Goal: Task Accomplishment & Management: Complete application form

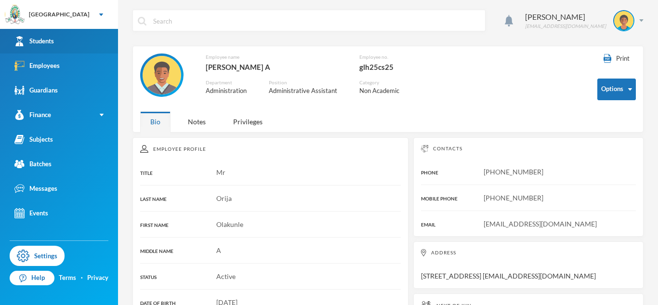
click at [69, 41] on link "Students" at bounding box center [59, 41] width 118 height 25
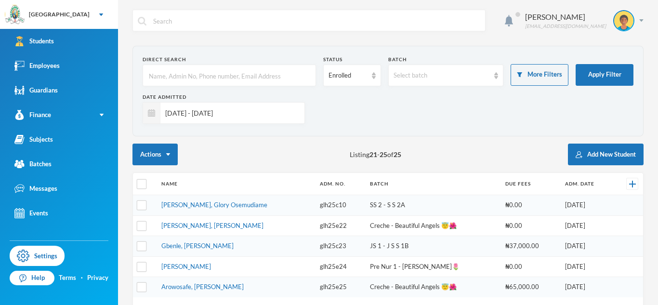
click at [269, 120] on input "[DATE] - [DATE]" at bounding box center [229, 113] width 139 height 22
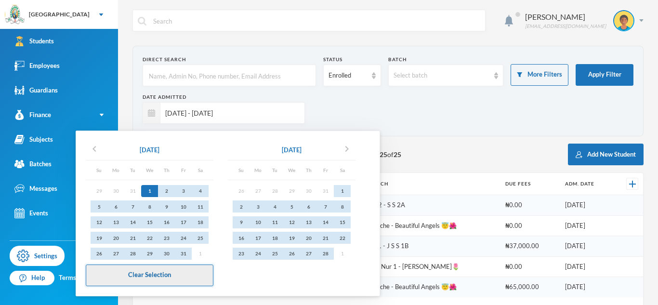
click at [195, 280] on button "Clear Selection" at bounding box center [150, 275] width 128 height 22
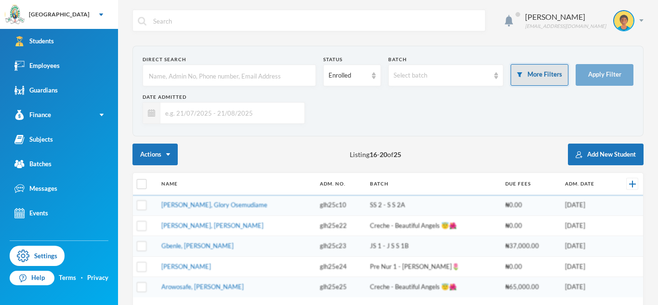
click at [548, 76] on button "More Filters" at bounding box center [539, 75] width 58 height 22
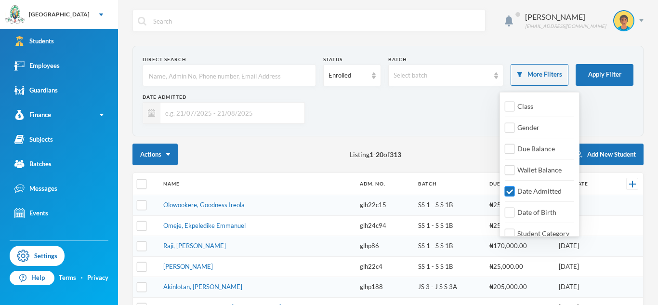
click at [530, 193] on span "Date Admitted" at bounding box center [539, 191] width 52 height 8
click at [515, 193] on input "Date Admitted" at bounding box center [510, 191] width 10 height 10
checkbox input "false"
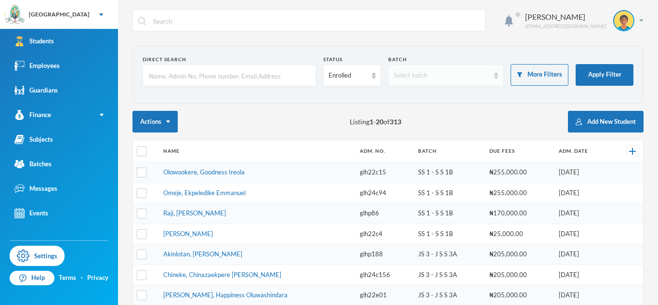
click at [451, 76] on div "Select batch" at bounding box center [441, 76] width 96 height 10
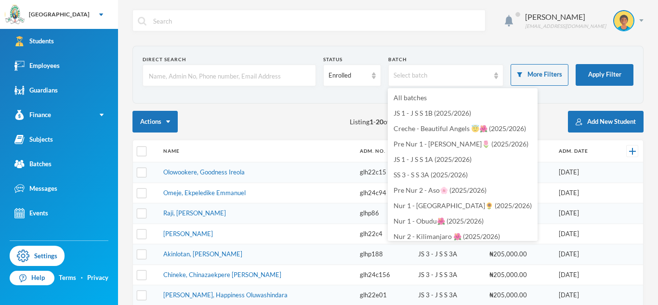
click at [617, 99] on section "Direct Search Status Enrolled Batch Select batch More Filters Apply Filter" at bounding box center [387, 75] width 511 height 58
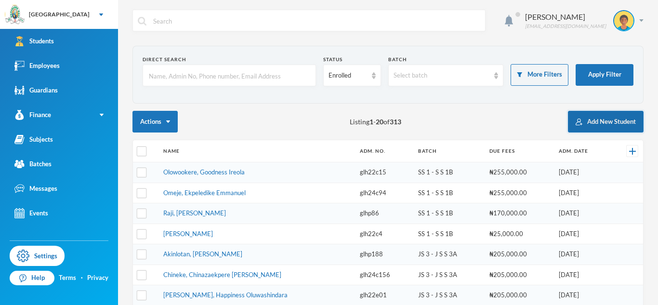
click at [604, 121] on button "Add New Student" at bounding box center [606, 122] width 76 height 22
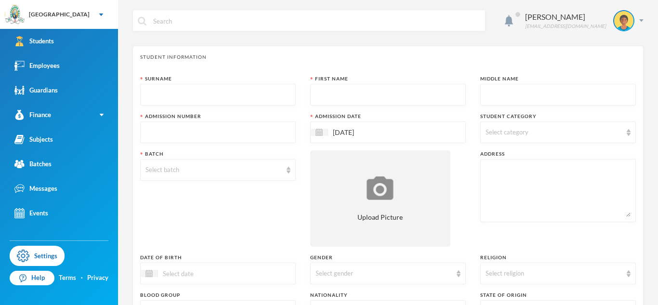
click at [267, 95] on input "text" at bounding box center [217, 95] width 145 height 22
type input "K"
type input "E"
type input "Cele-Amadi"
click at [329, 89] on input "text" at bounding box center [387, 95] width 145 height 22
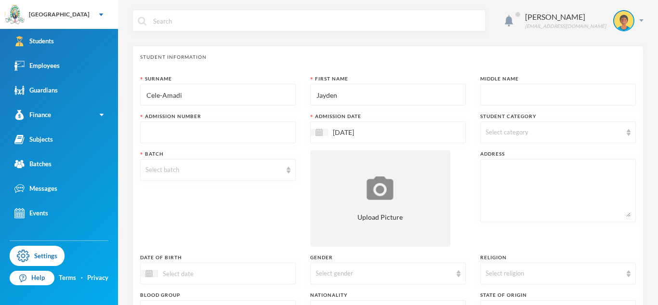
type input "Jayden"
click at [499, 94] on input "text" at bounding box center [557, 95] width 145 height 22
type input "Somadina"
click at [266, 136] on input "text" at bounding box center [217, 133] width 145 height 22
type input "glh25e26"
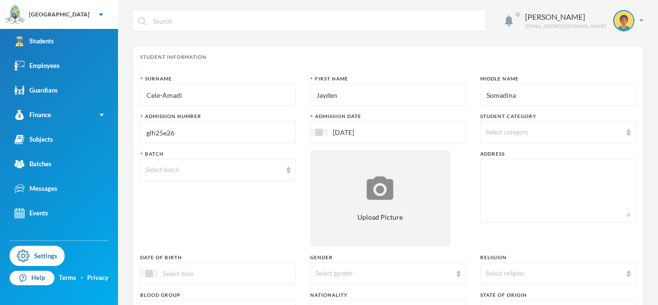
click at [509, 133] on span "Select category" at bounding box center [506, 132] width 43 height 8
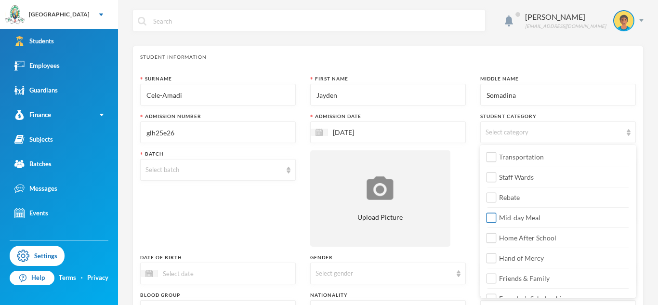
scroll to position [114, 0]
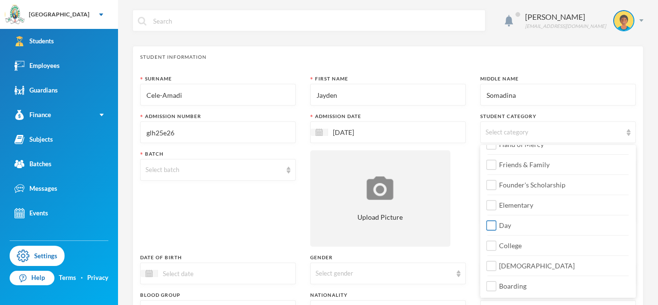
click at [512, 228] on span "Day" at bounding box center [505, 225] width 20 height 8
click at [496, 228] on input "Day" at bounding box center [491, 225] width 10 height 10
checkbox input "true"
click at [510, 270] on label "[DEMOGRAPHIC_DATA]" at bounding box center [557, 262] width 141 height 15
click at [496, 270] on input "[DEMOGRAPHIC_DATA]" at bounding box center [491, 266] width 10 height 10
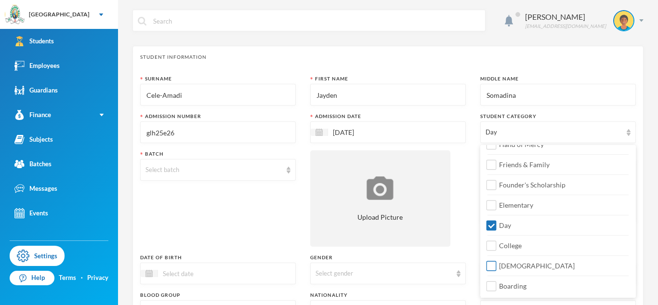
checkbox input "true"
click at [522, 207] on span "Elementary" at bounding box center [516, 205] width 42 height 8
click at [496, 207] on input "Elementary" at bounding box center [491, 205] width 10 height 10
checkbox input "true"
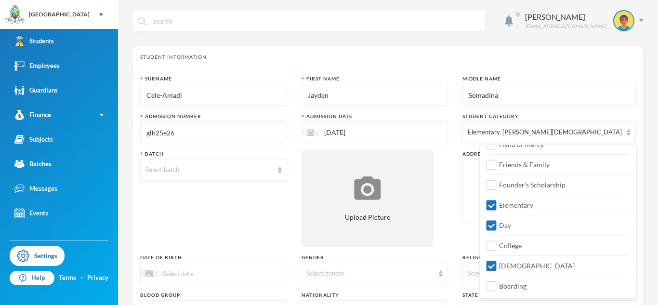
click at [466, 252] on div "Surname [PERSON_NAME] First Name [PERSON_NAME] Middle Name Somadina Admission N…" at bounding box center [387, 260] width 495 height 370
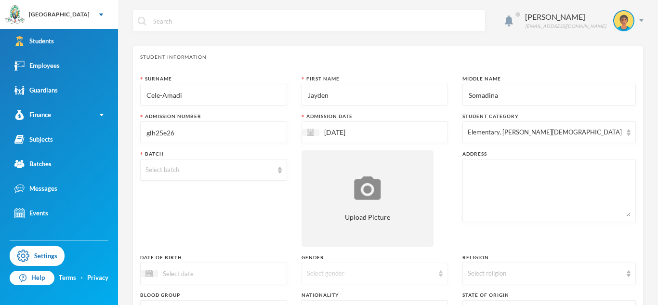
click at [434, 274] on div "Select gender" at bounding box center [371, 274] width 128 height 10
click at [406, 236] on li "[DEMOGRAPHIC_DATA]" at bounding box center [387, 235] width 155 height 15
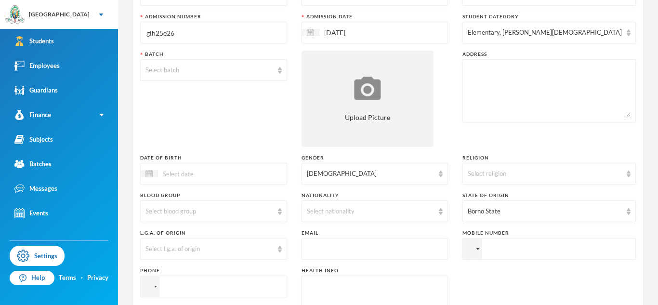
scroll to position [119, 0]
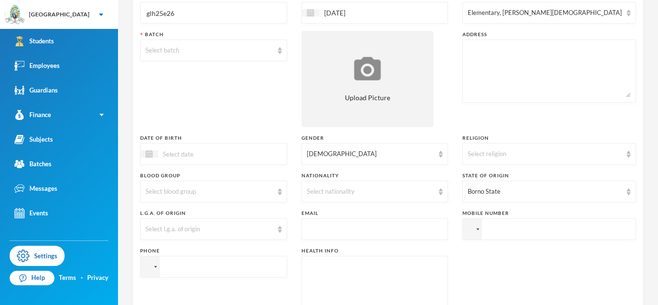
click at [198, 159] on input at bounding box center [198, 153] width 81 height 11
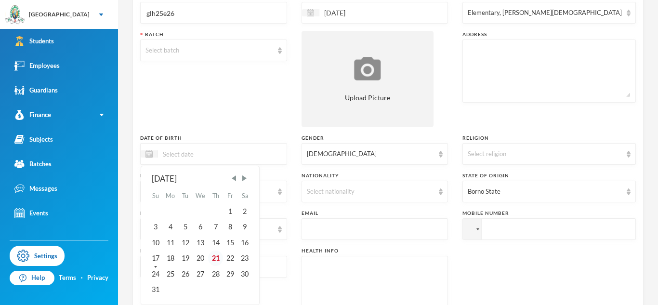
click at [217, 257] on div "21" at bounding box center [215, 257] width 14 height 15
type input "[DATE]"
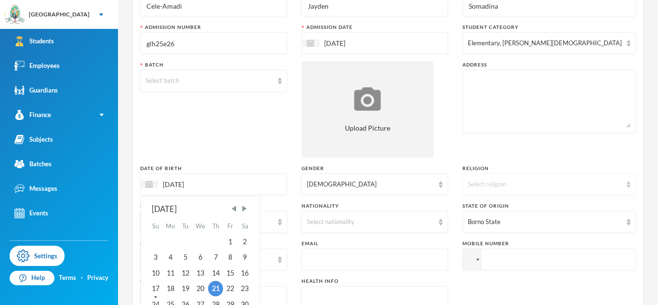
scroll to position [83, 0]
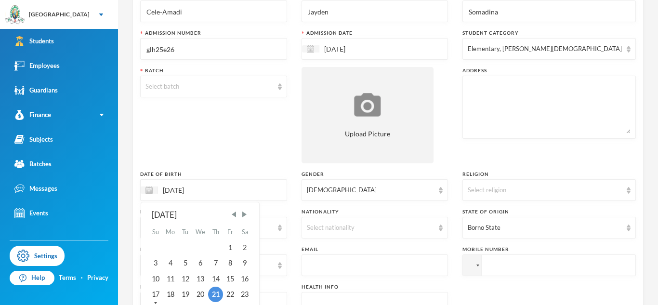
click at [508, 88] on textarea at bounding box center [548, 107] width 163 height 52
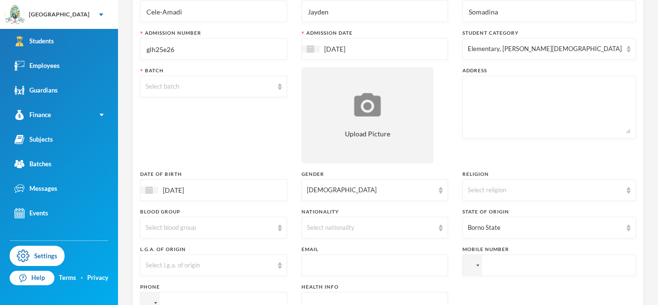
paste textarea "[STREET_ADDRESS][PERSON_NAME]"
type textarea "[STREET_ADDRESS][PERSON_NAME]"
click at [200, 182] on div "[DATE]" at bounding box center [213, 190] width 147 height 22
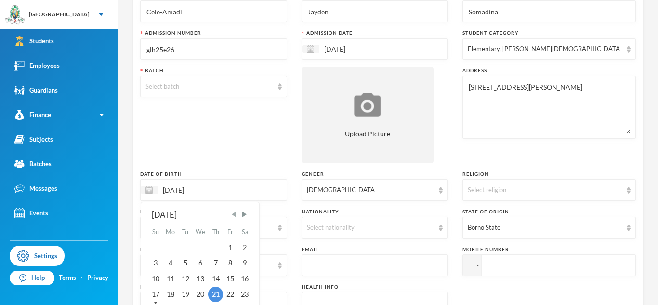
click at [237, 212] on span "Previous Month" at bounding box center [234, 214] width 9 height 9
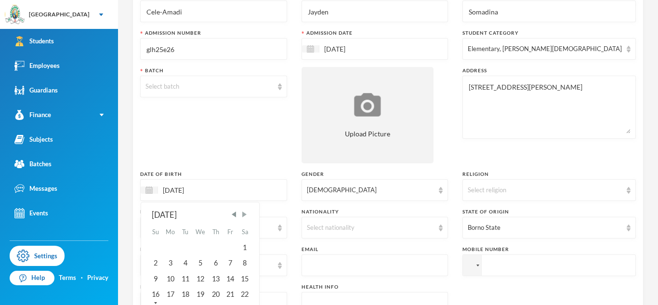
click at [248, 215] on span "Next Month" at bounding box center [244, 214] width 9 height 9
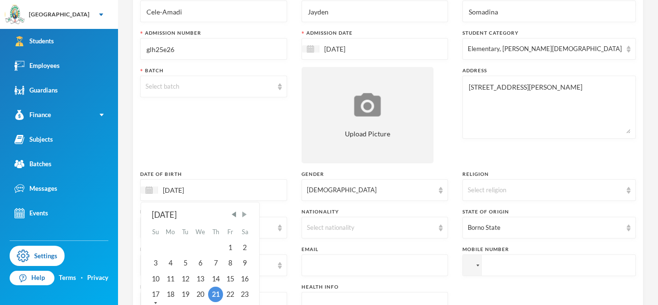
click at [248, 215] on span "Next Month" at bounding box center [244, 214] width 9 height 9
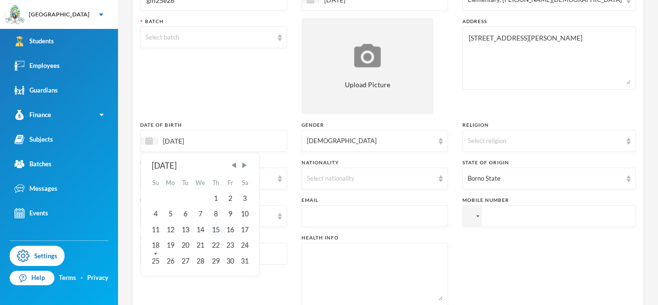
scroll to position [134, 0]
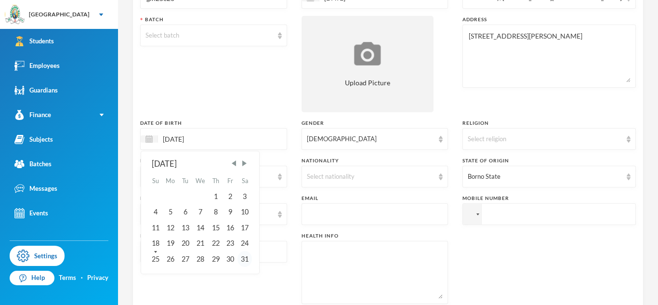
click at [244, 260] on div "31" at bounding box center [244, 258] width 14 height 15
type input "[DATE]"
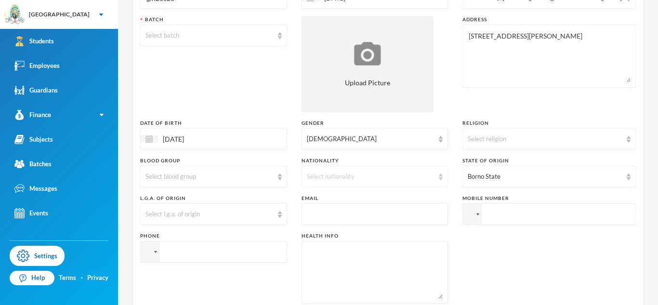
click at [406, 182] on div "Select nationality" at bounding box center [374, 177] width 147 height 22
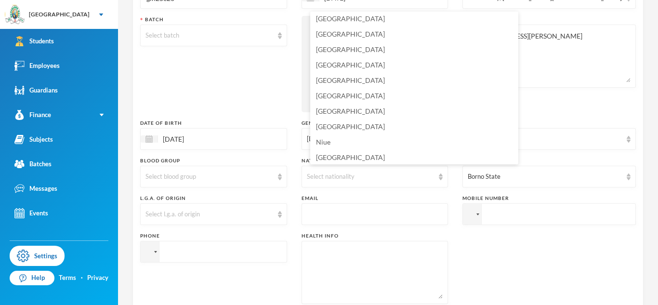
scroll to position [2345, 0]
click at [352, 122] on li "[GEOGRAPHIC_DATA]" at bounding box center [414, 124] width 208 height 15
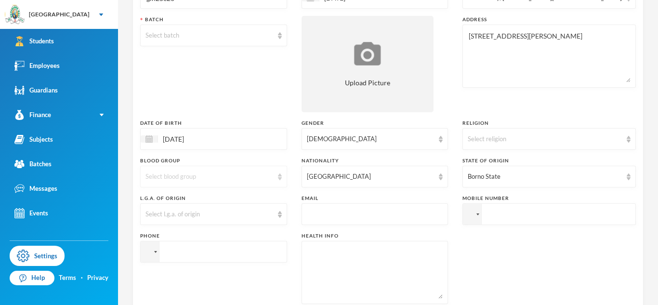
click at [258, 175] on div "Select blood group" at bounding box center [209, 177] width 128 height 10
click at [203, 135] on li "O+" at bounding box center [217, 138] width 155 height 15
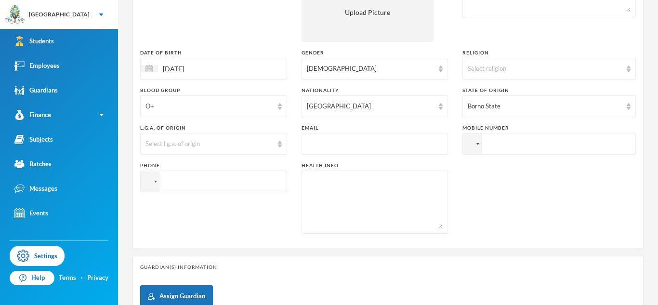
scroll to position [208, 0]
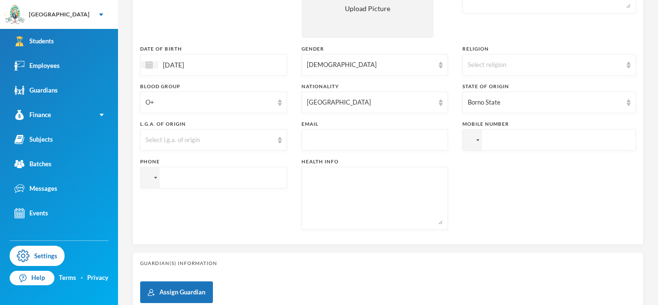
click at [346, 192] on textarea at bounding box center [375, 198] width 136 height 52
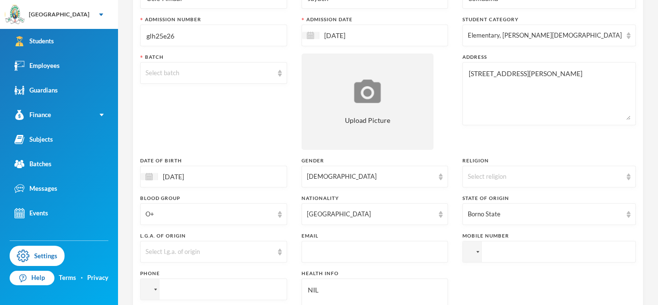
scroll to position [96, 0]
type textarea "NIL"
click at [393, 253] on input "text" at bounding box center [375, 253] width 136 height 22
paste input "[STREET_ADDRESS][PERSON_NAME]"
type input "[STREET_ADDRESS][PERSON_NAME]"
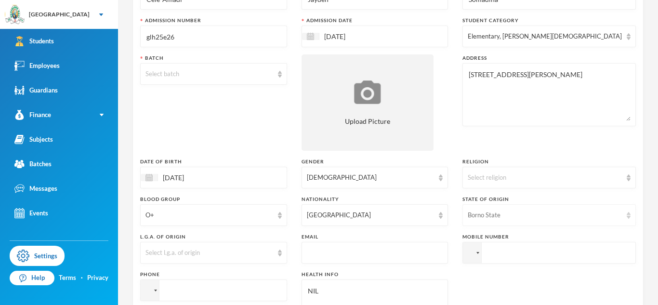
click at [550, 218] on div "Borno State" at bounding box center [544, 215] width 154 height 10
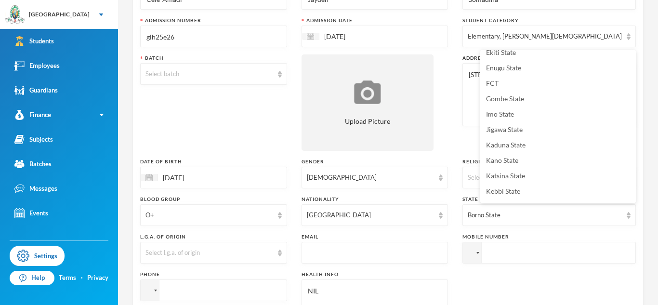
scroll to position [191, 0]
click at [494, 116] on span "Imo State" at bounding box center [500, 115] width 28 height 8
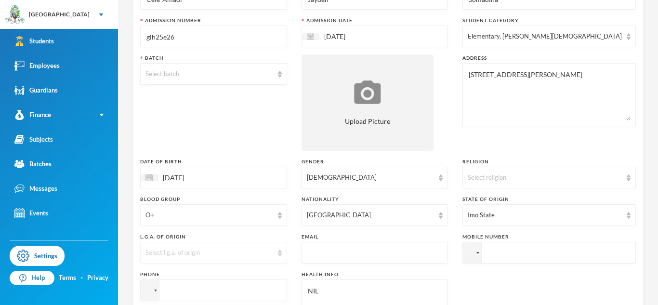
click at [263, 259] on div "Select l.g.a. of origin" at bounding box center [213, 253] width 147 height 22
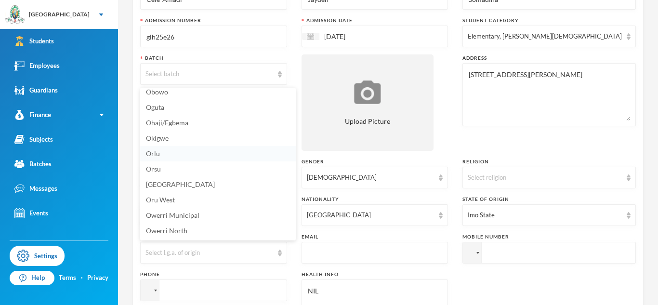
scroll to position [239, 0]
click at [172, 149] on li "Orlu" at bounding box center [217, 150] width 155 height 15
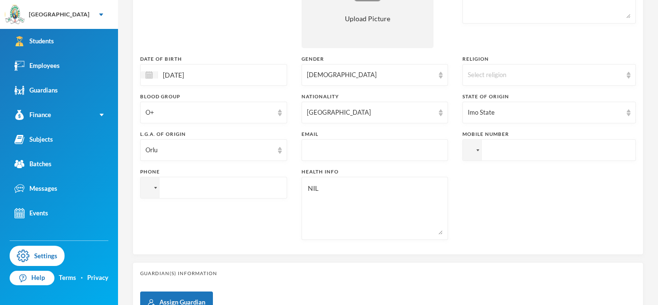
scroll to position [199, 0]
click at [462, 160] on input "tel" at bounding box center [548, 150] width 173 height 22
paste input "105"
click at [462, 160] on input "+23" at bounding box center [548, 150] width 173 height 22
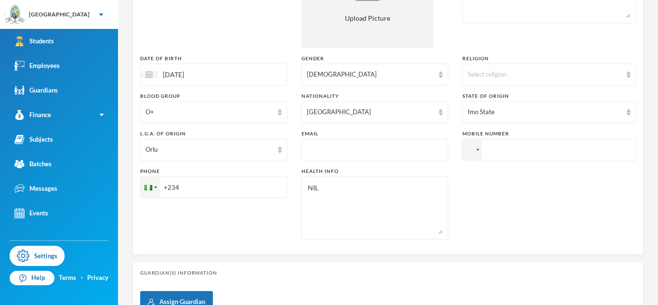
paste input "105"
click at [462, 160] on input "+234" at bounding box center [548, 150] width 173 height 22
paste input "08038404488"
click at [462, 160] on input "[PHONE_NUMBER]" at bounding box center [548, 150] width 173 height 22
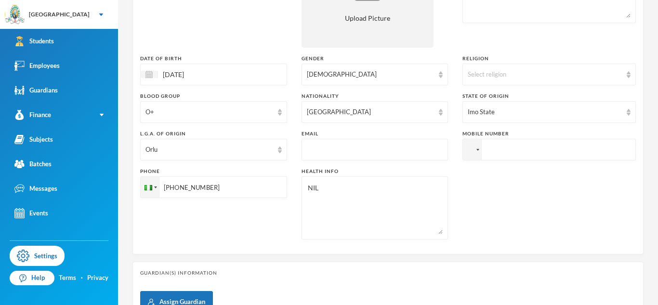
type input "[PHONE_NUMBER]"
click at [523, 147] on input "tel" at bounding box center [548, 150] width 173 height 22
paste input "08038404488"
click at [523, 148] on input "[PHONE_NUMBER]" at bounding box center [548, 150] width 173 height 22
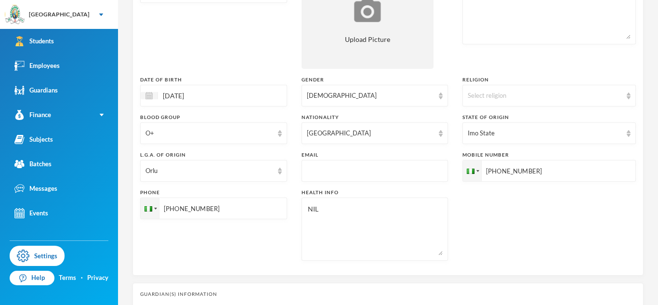
scroll to position [174, 0]
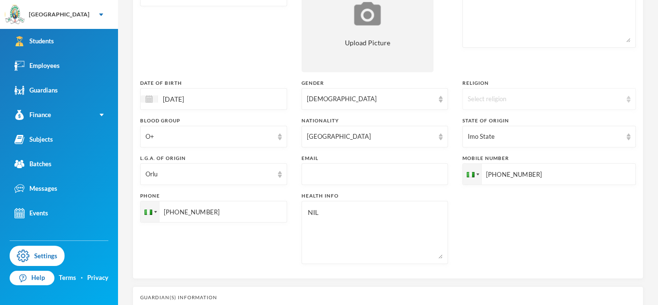
type input "[PHONE_NUMBER]"
click at [531, 104] on div "Select religion" at bounding box center [548, 99] width 173 height 22
click at [519, 124] on span "[DEMOGRAPHIC_DATA]" at bounding box center [524, 121] width 76 height 8
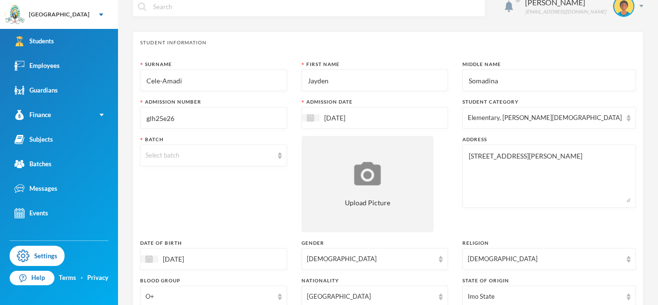
scroll to position [16, 0]
click at [214, 160] on div "Select batch" at bounding box center [213, 154] width 147 height 22
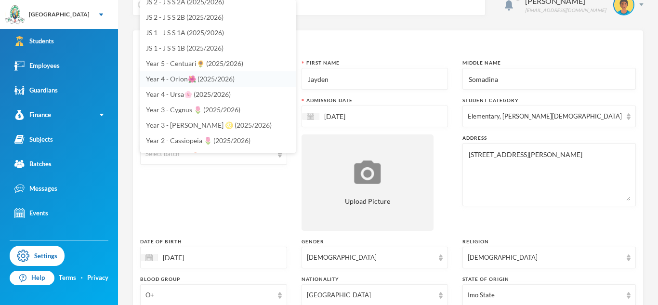
scroll to position [146, 0]
click at [218, 65] on span "Year 5 - Centuari🌻 (2025/2026)" at bounding box center [194, 64] width 97 height 8
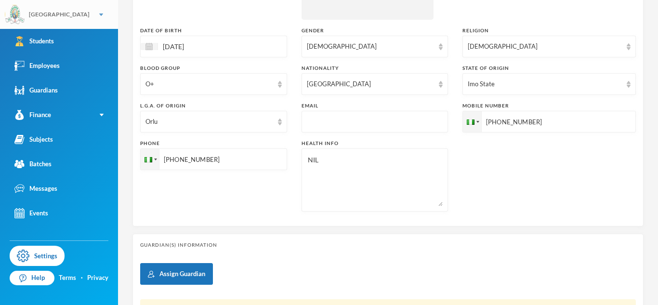
scroll to position [231, 0]
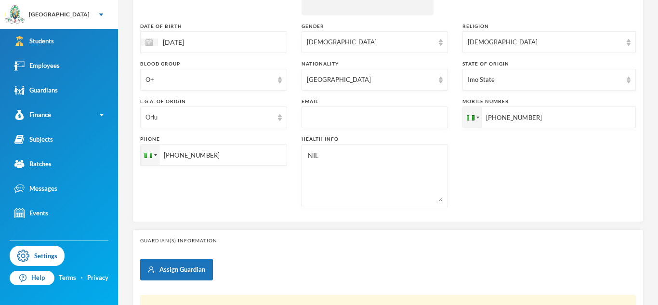
click at [325, 120] on input "text" at bounding box center [375, 118] width 136 height 22
paste input "[EMAIL_ADDRESS][DOMAIN_NAME]"
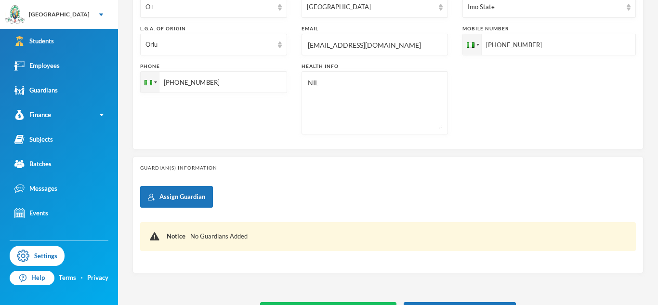
scroll to position [332, 0]
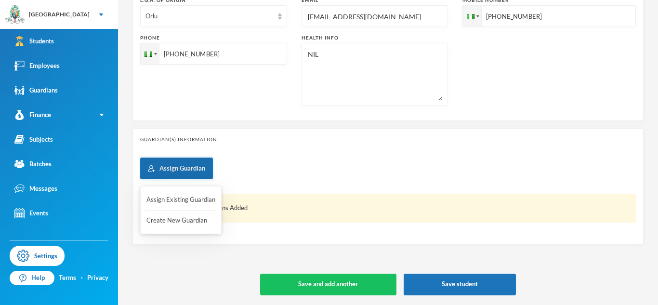
type input "[EMAIL_ADDRESS][DOMAIN_NAME]"
click at [172, 169] on button "Assign Guardian" at bounding box center [176, 168] width 73 height 22
click at [193, 217] on button "Create New Guardian" at bounding box center [180, 220] width 71 height 17
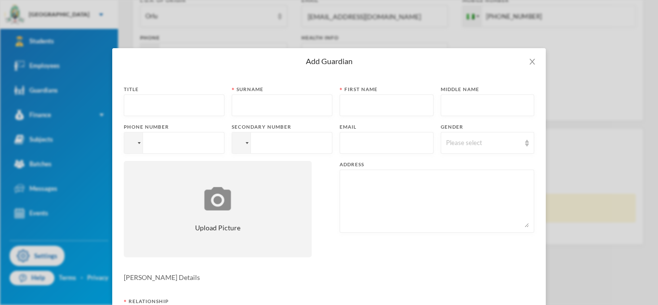
click at [388, 143] on input "text" at bounding box center [386, 143] width 83 height 22
paste input "[EMAIL_ADDRESS][DOMAIN_NAME]"
type input "[EMAIL_ADDRESS][DOMAIN_NAME]"
click at [168, 108] on input "text" at bounding box center [174, 106] width 90 height 22
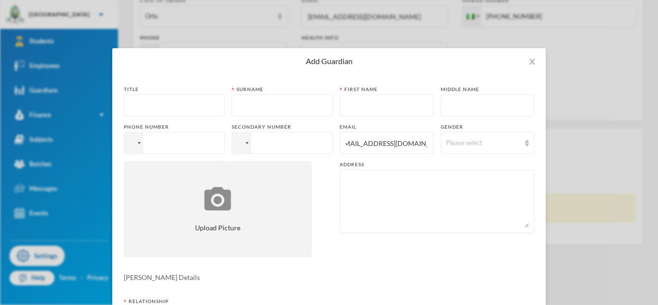
scroll to position [0, 0]
type input "Mrs"
click at [328, 101] on div at bounding box center [282, 105] width 101 height 22
click at [318, 102] on input "text" at bounding box center [282, 106] width 90 height 22
type input "Cele-Amadi"
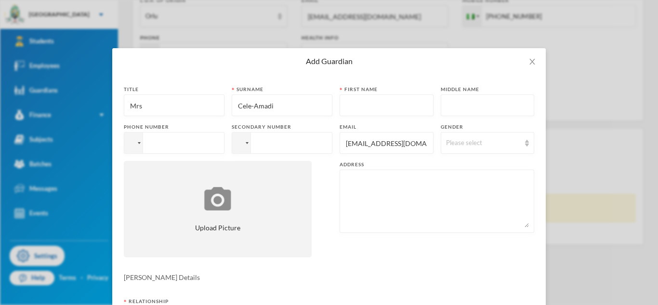
click at [407, 103] on input "text" at bounding box center [386, 106] width 83 height 22
type input "Promise"
click at [461, 140] on div "Please select" at bounding box center [483, 143] width 75 height 10
click at [455, 181] on span "[DEMOGRAPHIC_DATA]" at bounding box center [484, 180] width 76 height 8
click at [149, 146] on input "tel" at bounding box center [174, 143] width 101 height 22
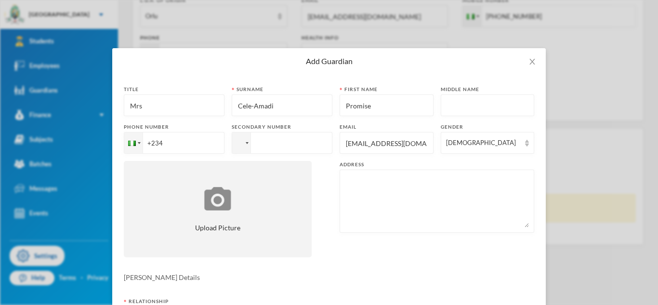
paste input "08038404488"
click at [166, 145] on input "[PHONE_NUMBER]" at bounding box center [174, 143] width 101 height 22
click at [163, 144] on input "[PHONE_NUMBER]" at bounding box center [174, 143] width 101 height 22
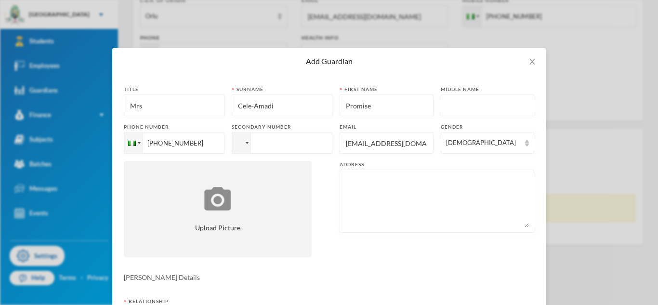
type input "[PHONE_NUMBER]"
click at [224, 143] on input "tel" at bounding box center [174, 143] width 101 height 22
paste input "[PHONE_NUMBER]"
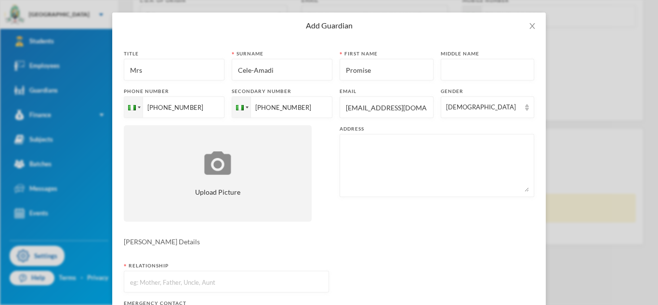
scroll to position [38, 0]
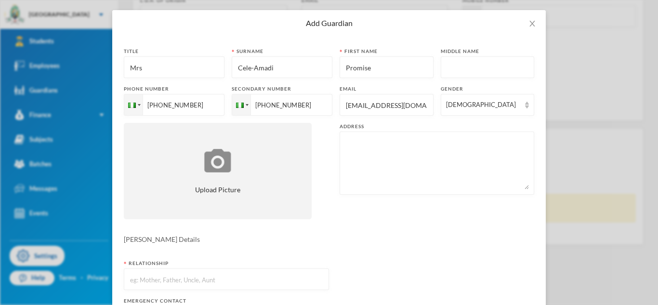
type input "[PHONE_NUMBER]"
click at [433, 160] on textarea at bounding box center [437, 163] width 184 height 52
paste textarea "[STREET_ADDRESS][PERSON_NAME]"
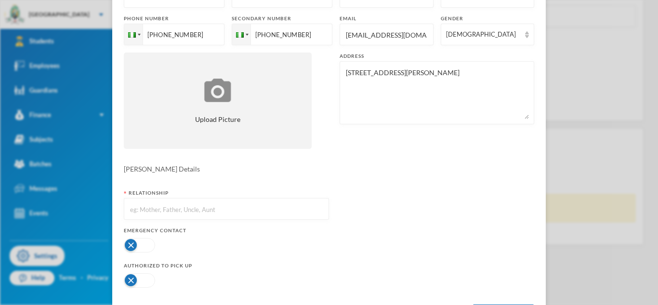
scroll to position [153, 0]
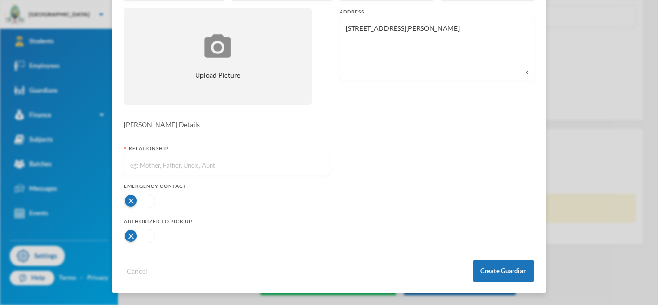
type textarea "[STREET_ADDRESS][PERSON_NAME]"
click at [269, 165] on input "text" at bounding box center [226, 165] width 194 height 22
type input "Mother"
click at [140, 204] on button "button" at bounding box center [139, 201] width 31 height 14
click at [140, 238] on button "button" at bounding box center [139, 236] width 31 height 14
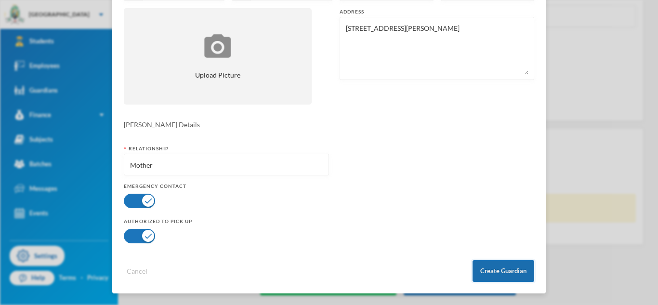
click at [502, 270] on button "Create Guardian" at bounding box center [503, 271] width 62 height 22
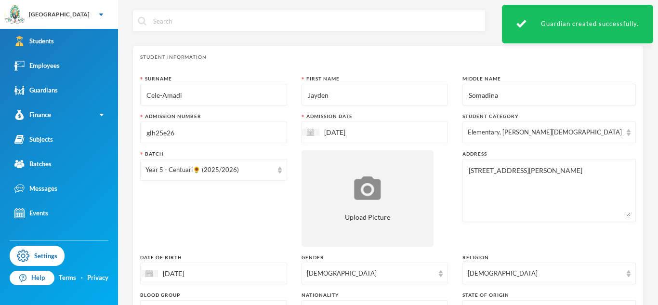
scroll to position [420, 0]
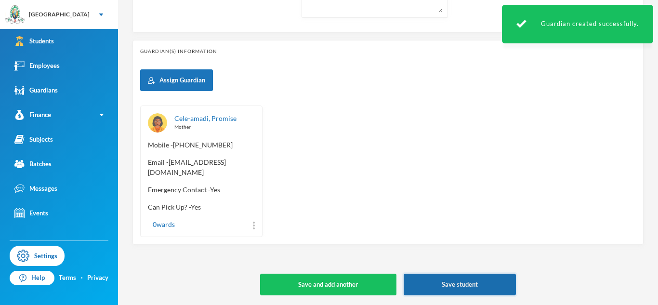
click at [438, 283] on button "Save student" at bounding box center [459, 284] width 112 height 22
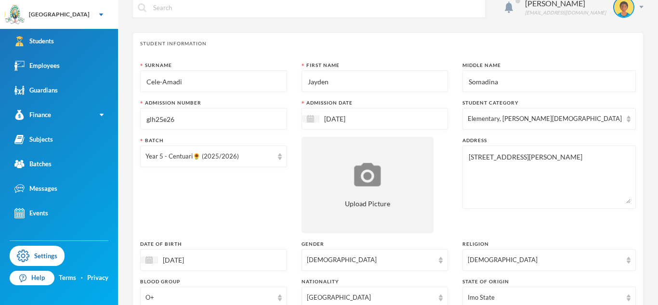
scroll to position [13, 0]
click at [272, 116] on input "glh25e26" at bounding box center [213, 120] width 136 height 22
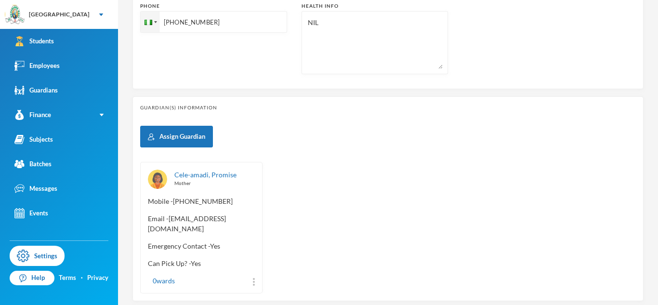
scroll to position [420, 0]
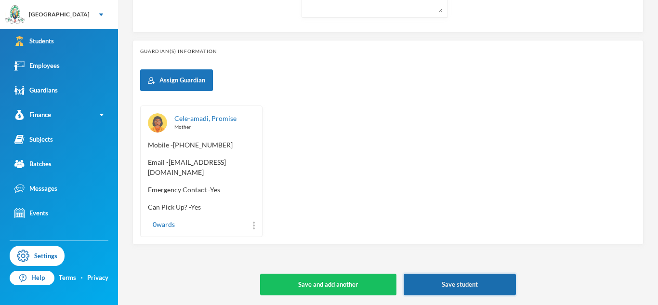
click at [466, 279] on button "Save student" at bounding box center [459, 284] width 112 height 22
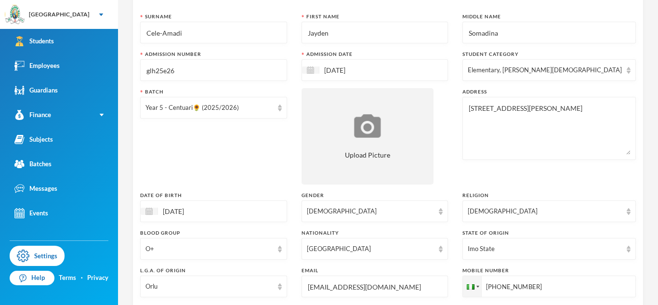
scroll to position [0, 0]
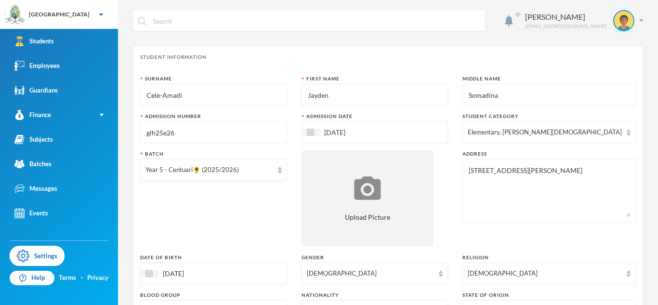
click at [358, 133] on input "[DATE]" at bounding box center [359, 132] width 81 height 11
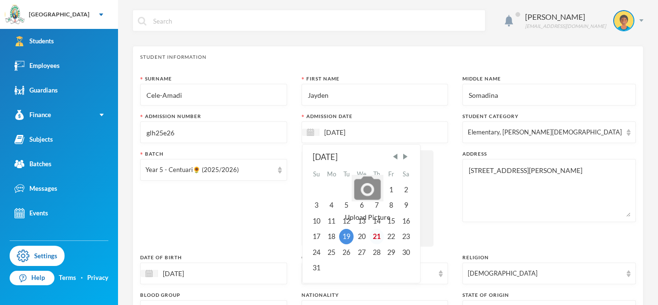
click at [384, 232] on div "21" at bounding box center [376, 236] width 14 height 15
type input "[DATE]"
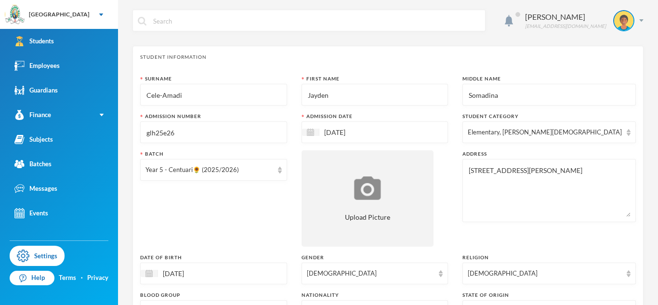
scroll to position [420, 0]
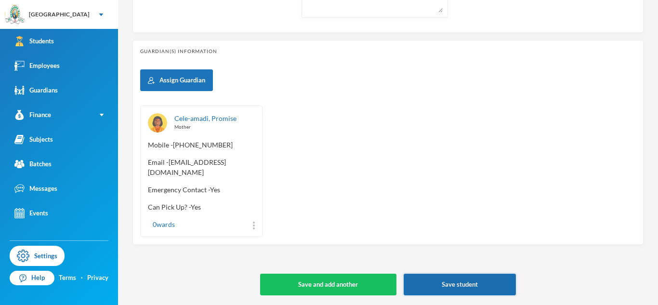
click at [455, 279] on button "Save student" at bounding box center [459, 284] width 112 height 22
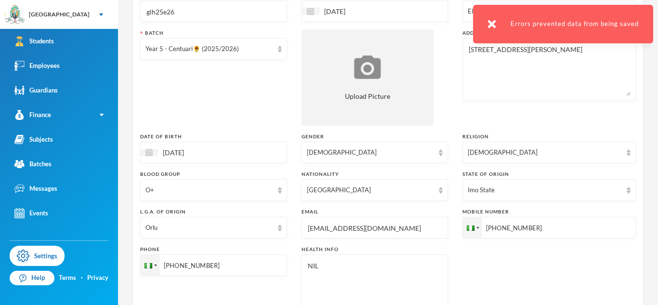
scroll to position [117, 0]
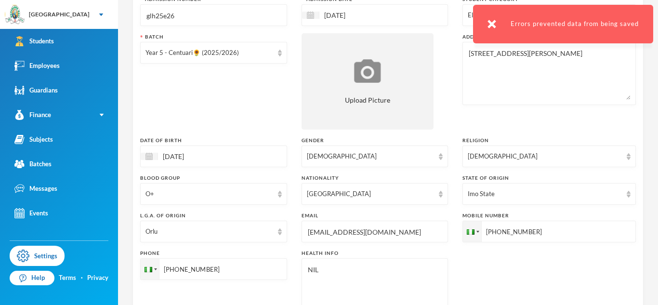
click at [239, 166] on div "[DATE]" at bounding box center [213, 156] width 147 height 22
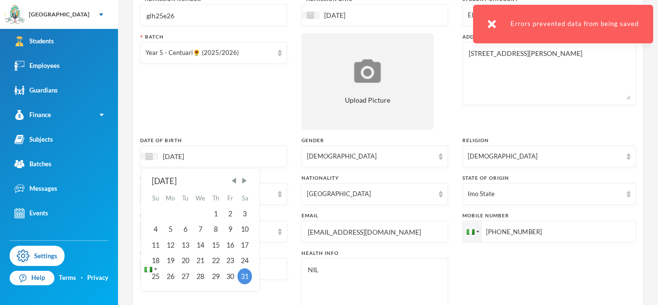
click at [206, 151] on input "[DATE]" at bounding box center [198, 156] width 81 height 11
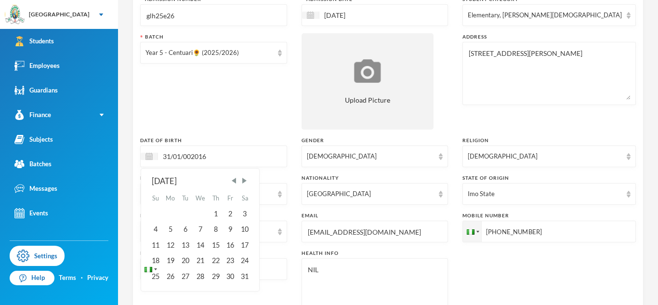
click at [193, 155] on input "31/01/002016" at bounding box center [198, 156] width 81 height 11
type input "[DATE]"
click at [233, 131] on div "Surname [PERSON_NAME] First Name [PERSON_NAME] Middle Name Somadina Admission N…" at bounding box center [387, 143] width 495 height 370
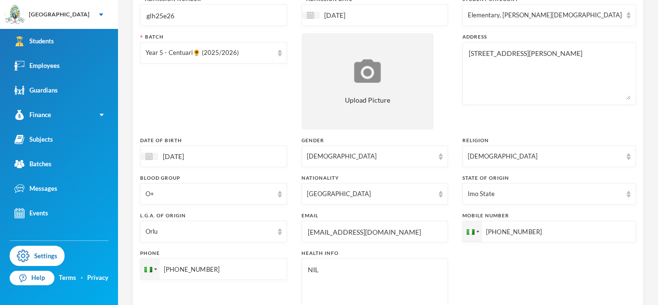
scroll to position [420, 0]
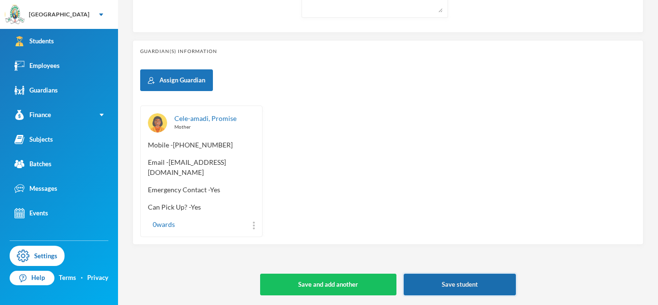
click at [497, 285] on button "Save student" at bounding box center [459, 284] width 112 height 22
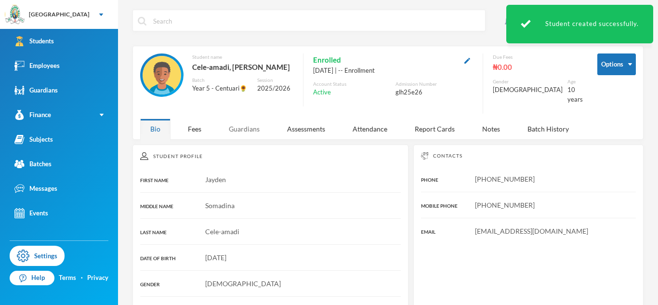
click at [248, 125] on div "Guardians" at bounding box center [244, 128] width 51 height 21
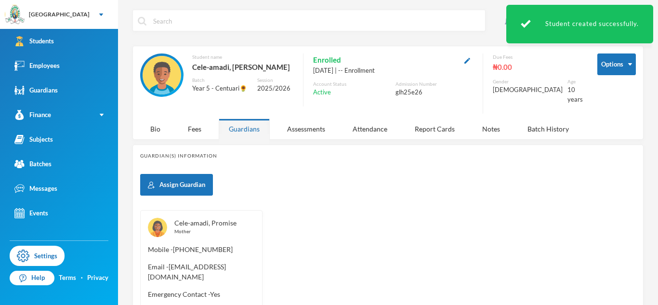
click at [214, 219] on link "Cele-amadi, Promise" at bounding box center [205, 223] width 62 height 8
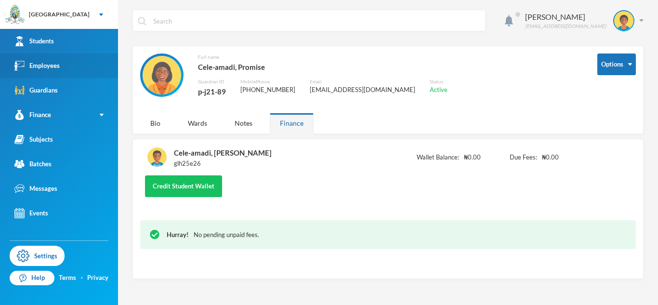
click at [87, 73] on link "Employees" at bounding box center [59, 65] width 118 height 25
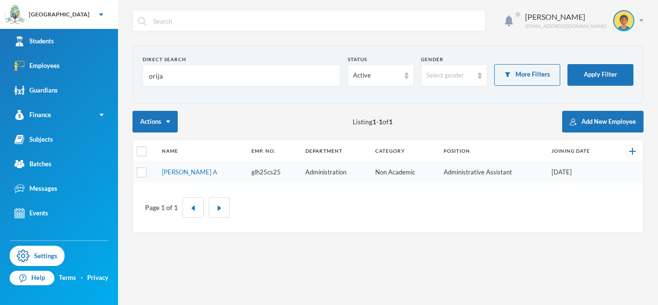
click at [156, 73] on input "orija" at bounding box center [241, 76] width 187 height 22
type input "onyeka"
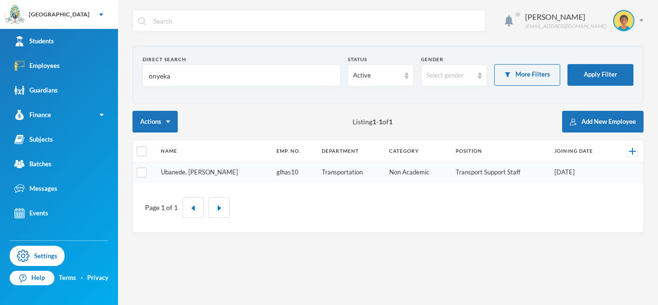
click at [210, 172] on link "Ubanede, [PERSON_NAME]" at bounding box center [199, 172] width 77 height 8
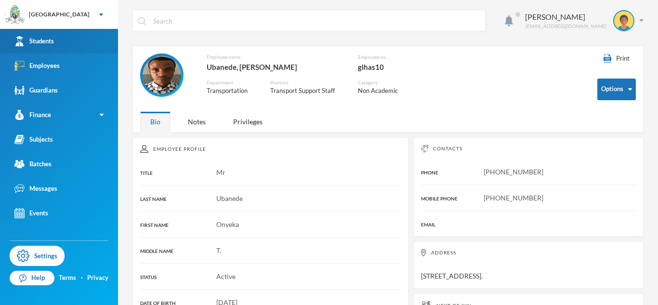
click at [61, 36] on link "Students" at bounding box center [59, 41] width 118 height 25
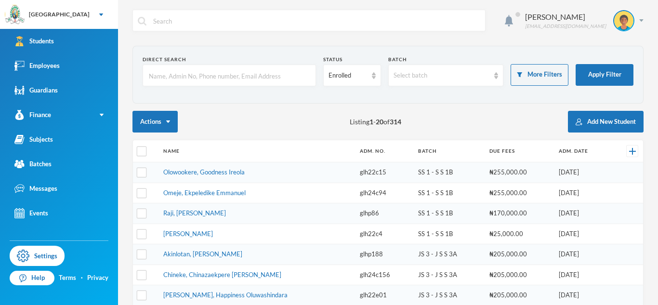
click at [184, 80] on input "text" at bounding box center [229, 76] width 163 height 22
type input "d"
type input "cele"
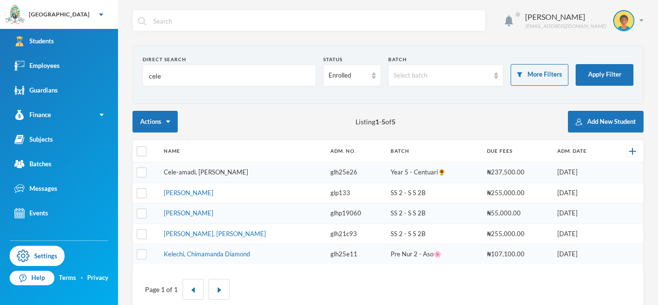
click at [208, 172] on link "Cele-amadi, [PERSON_NAME]" at bounding box center [206, 172] width 84 height 8
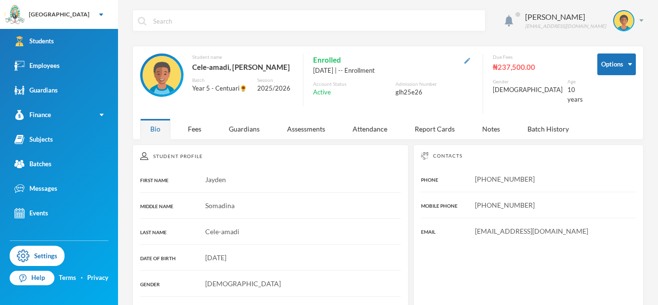
click at [470, 60] on img "button" at bounding box center [467, 61] width 6 height 6
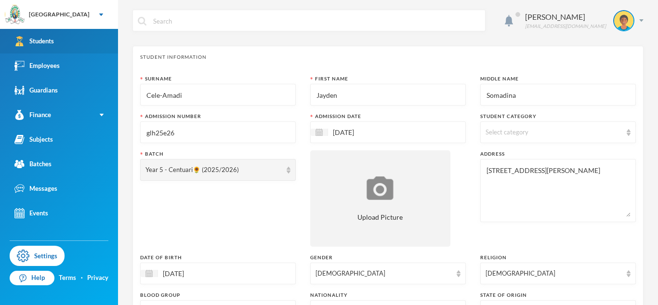
click at [90, 45] on link "Students" at bounding box center [59, 41] width 118 height 25
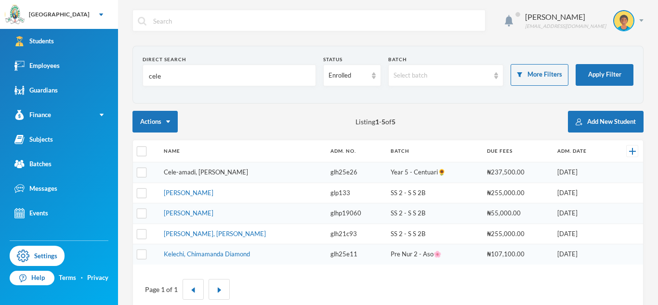
click at [237, 172] on link "Cele-amadi, [PERSON_NAME]" at bounding box center [206, 172] width 84 height 8
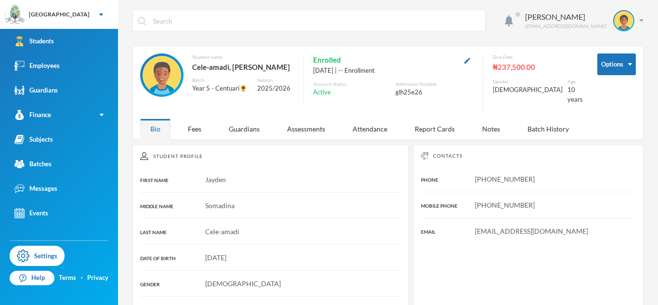
click at [473, 57] on button "button" at bounding box center [467, 59] width 12 height 11
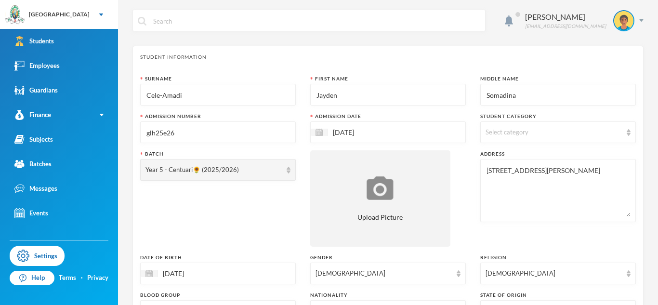
scroll to position [424, 0]
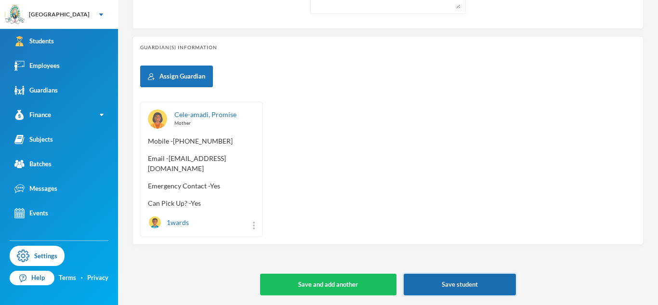
click at [449, 277] on button "Save student" at bounding box center [459, 284] width 112 height 22
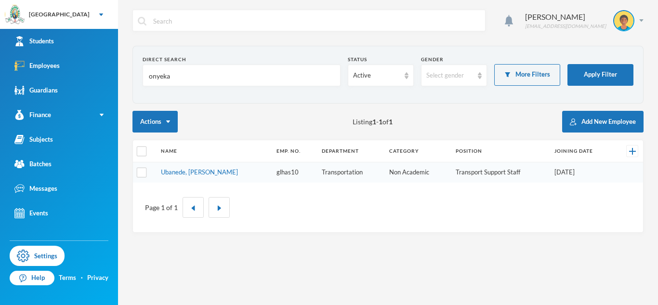
click at [158, 77] on input "onyeka" at bounding box center [241, 76] width 187 height 22
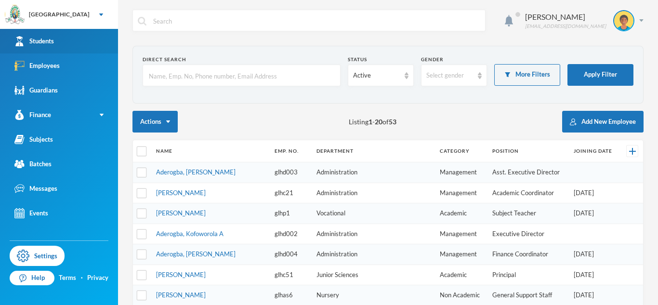
click at [113, 44] on link "Students" at bounding box center [59, 41] width 118 height 25
